Goal: Find specific page/section: Find specific page/section

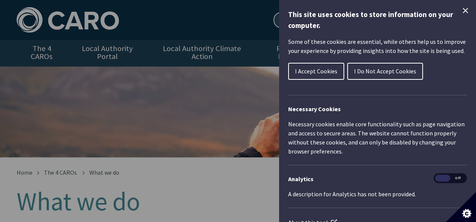
click at [463, 9] on icon "Close Cookie Control" at bounding box center [465, 10] width 5 height 5
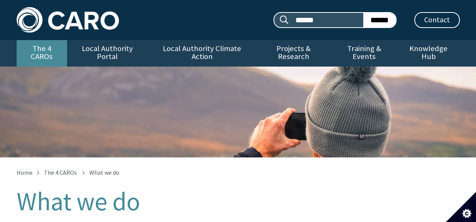
click at [41, 47] on link "The 4 CAROs" at bounding box center [42, 53] width 50 height 27
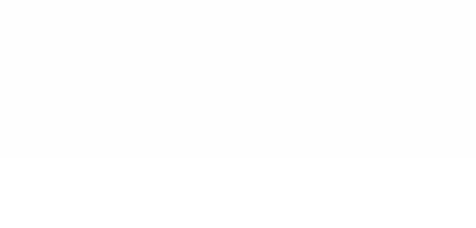
type input "******"
